Goal: Information Seeking & Learning: Understand process/instructions

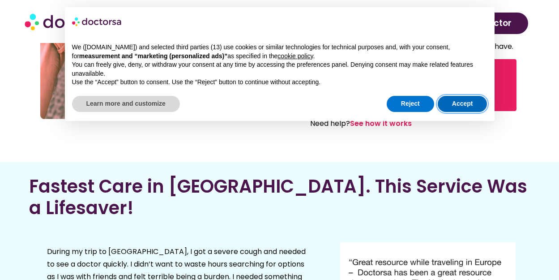
click at [464, 111] on button "Accept" at bounding box center [463, 104] width 50 height 16
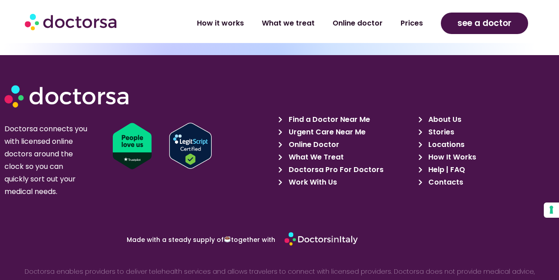
scroll to position [2572, 0]
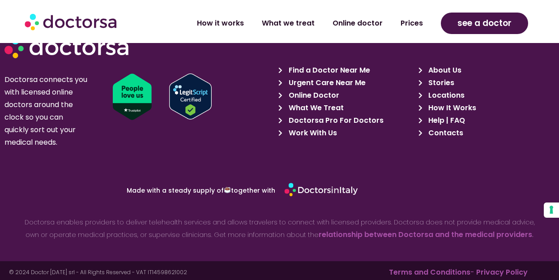
click at [294, 104] on span "What We Treat" at bounding box center [314, 108] width 57 height 13
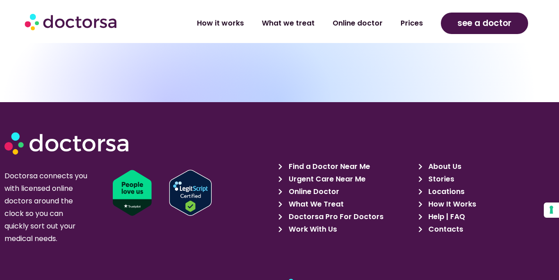
scroll to position [4566, 0]
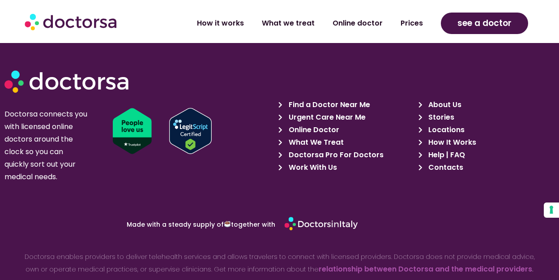
click at [438, 136] on span "How It Works" at bounding box center [451, 142] width 50 height 13
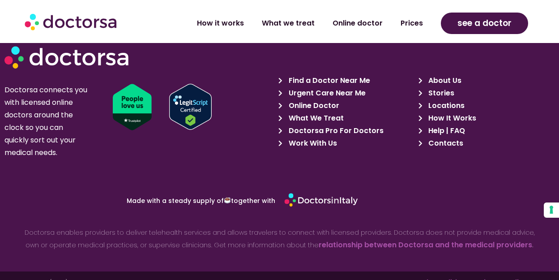
scroll to position [2177, 0]
